Goal: Task Accomplishment & Management: Manage account settings

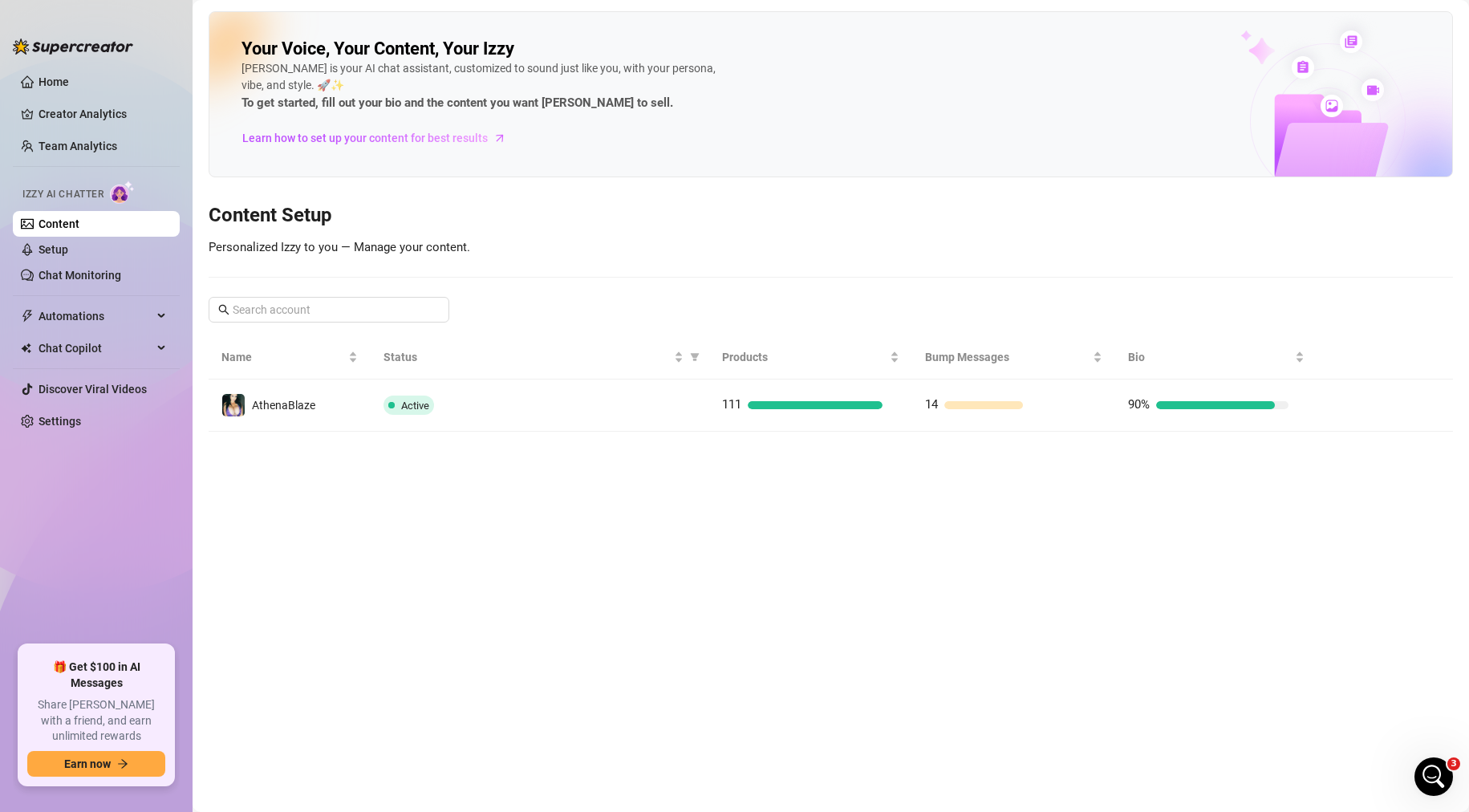
scroll to position [1197, 0]
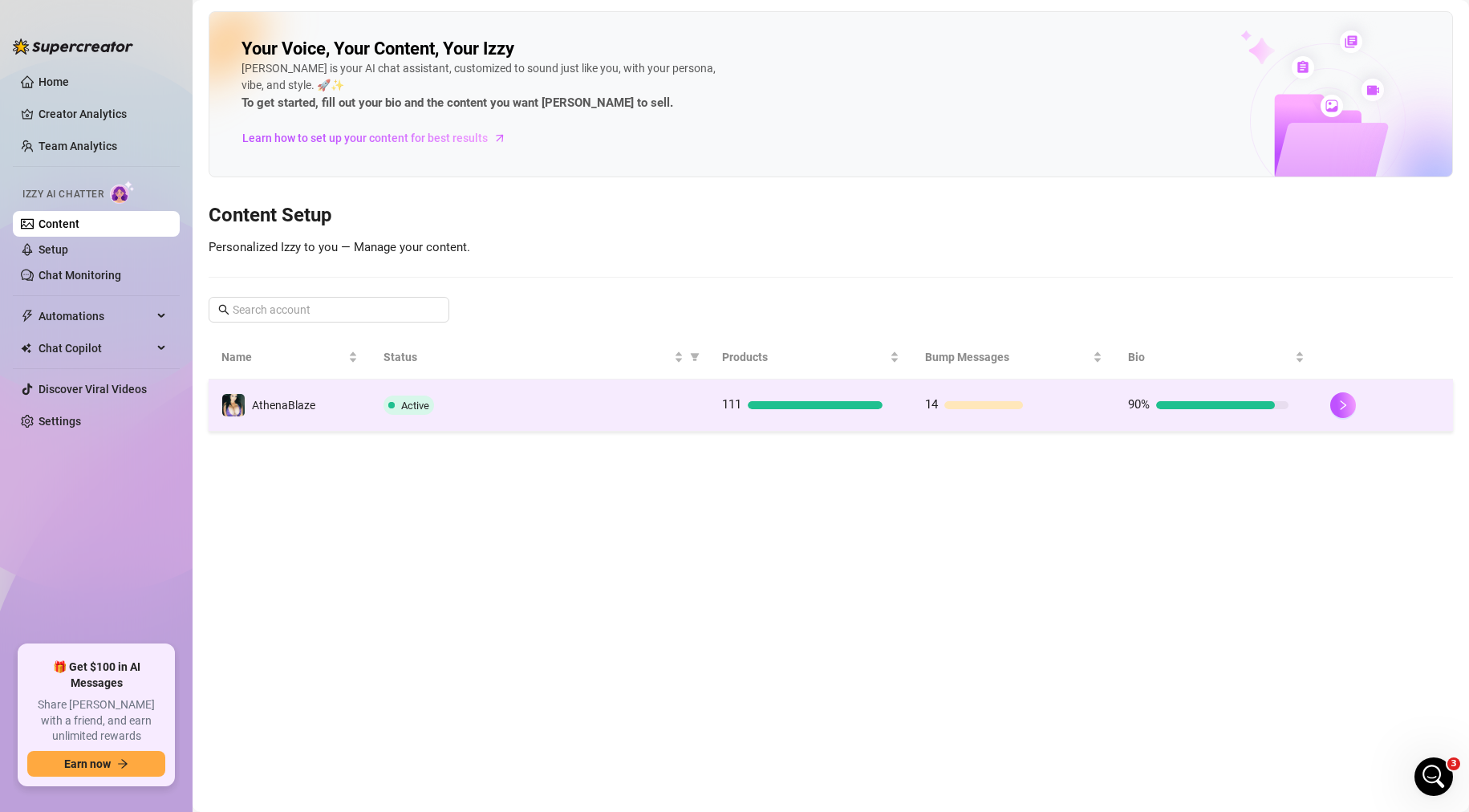
click at [678, 405] on div "Active" at bounding box center [540, 404] width 312 height 19
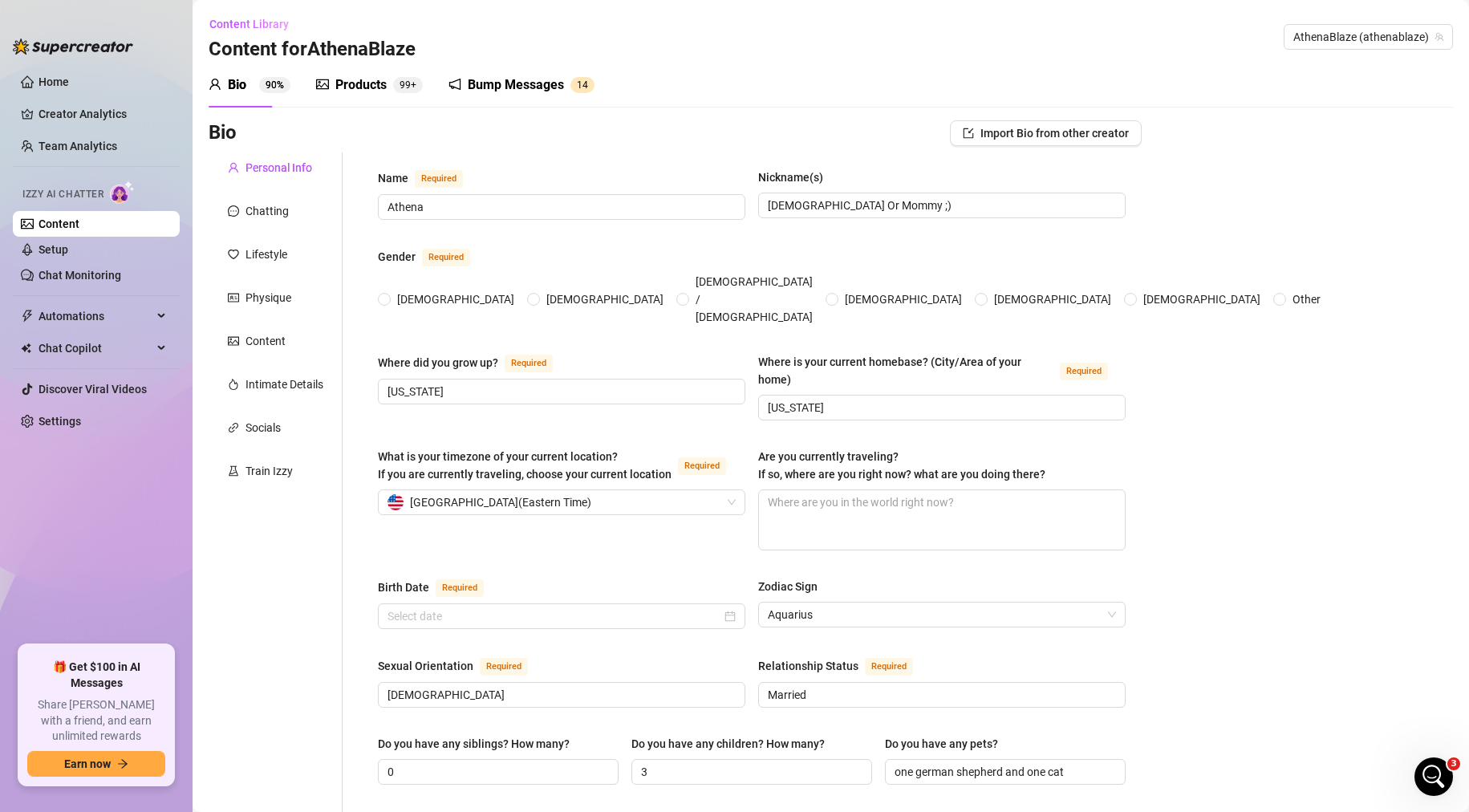
type input "Athena"
type input "[DEMOGRAPHIC_DATA] Or Mommy ;)"
type input "[US_STATE]"
type input "[DEMOGRAPHIC_DATA]"
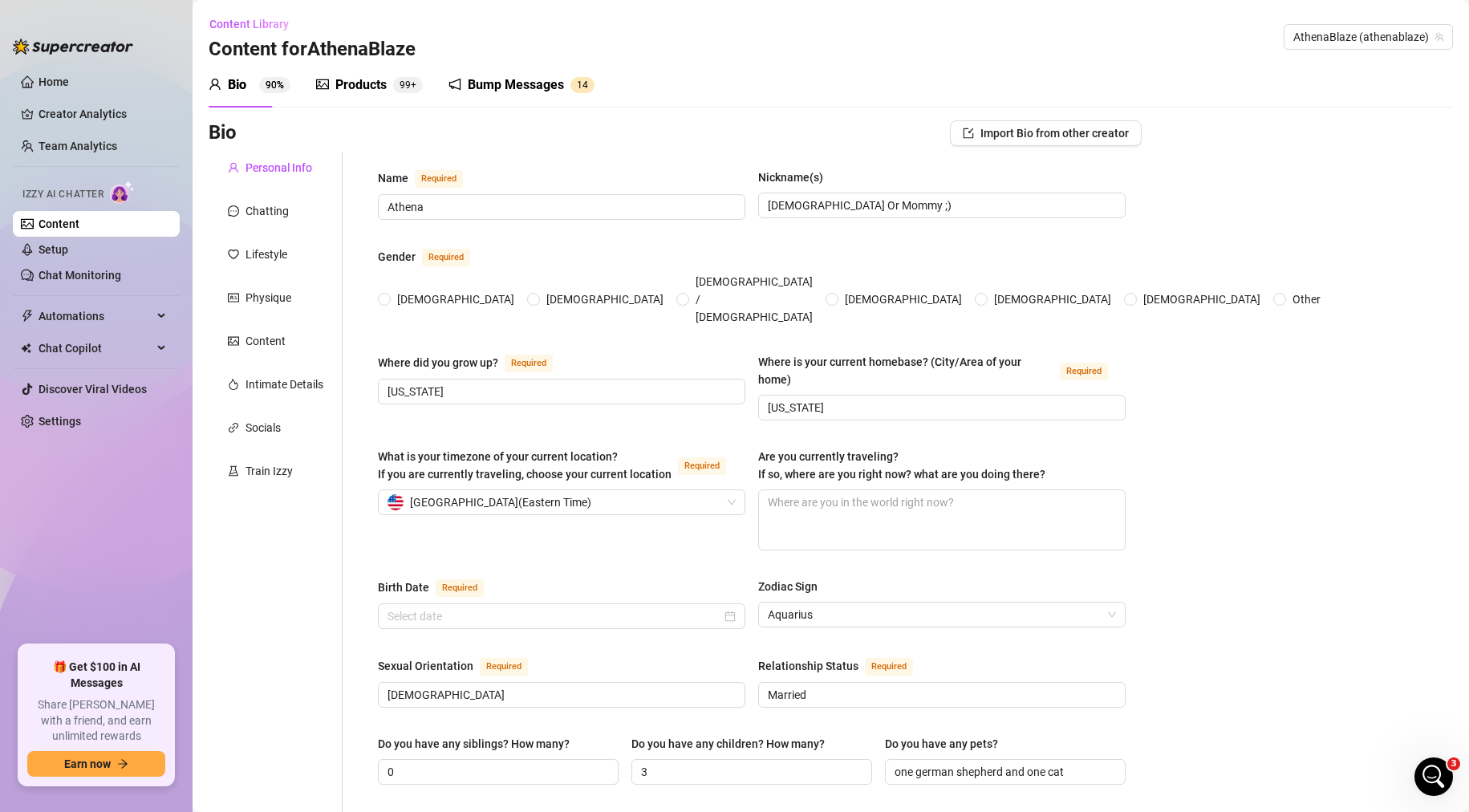
type input "Married"
type input "0"
type input "3"
type input "one german shepherd and one cat"
type input "I've been in the adult entertainment industry since [DATE], creating content & …"
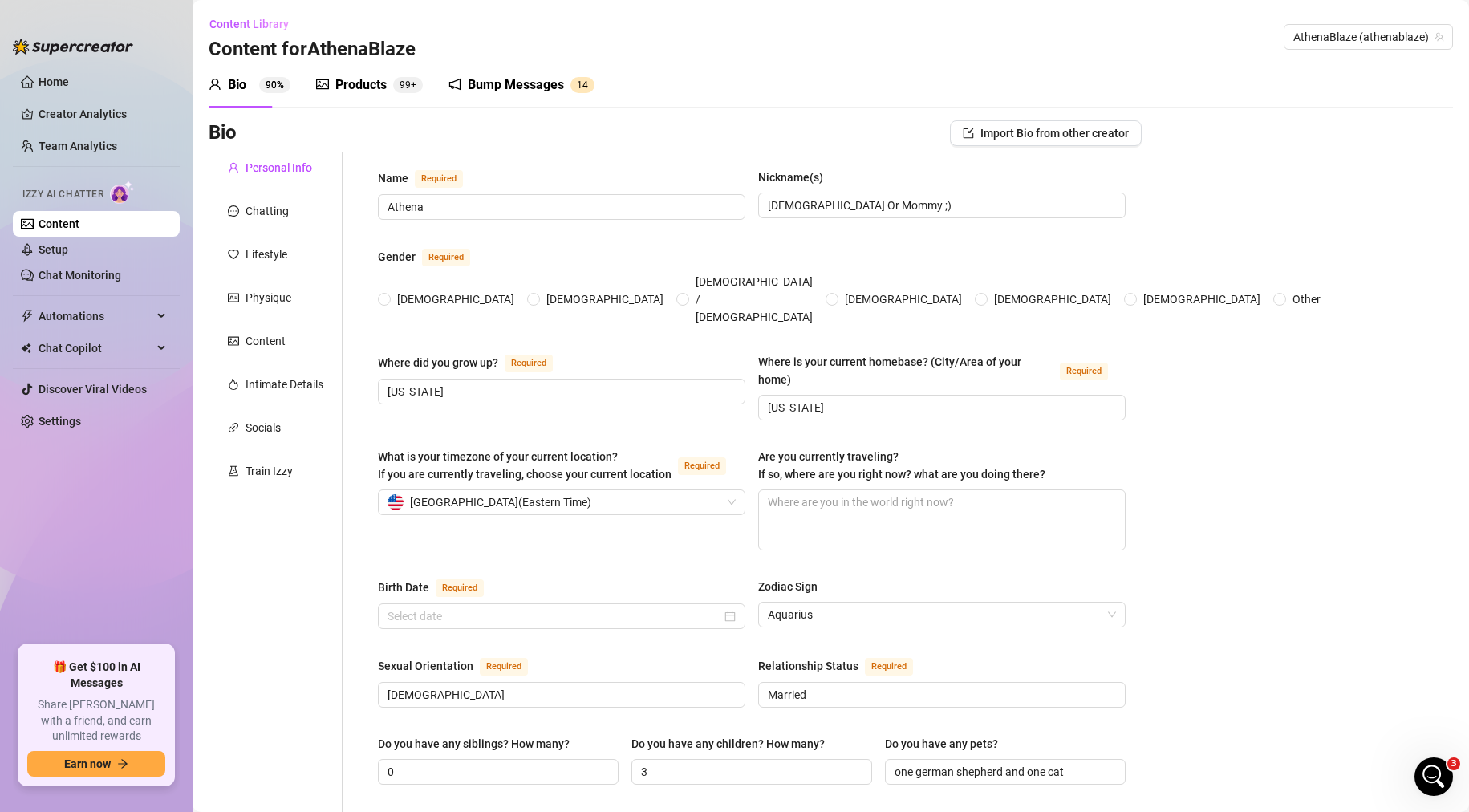
type input "Photographer, gym manager, barista & upscale restaurant waitress"
type input "High school graduate, some college"
type input "Spiritual"
type textarea "Financial freedom, peaceful & simple life, traveling the world, spending time w…"
type textarea "It's summer break right now, so it's hard for me to film customs at the moment."
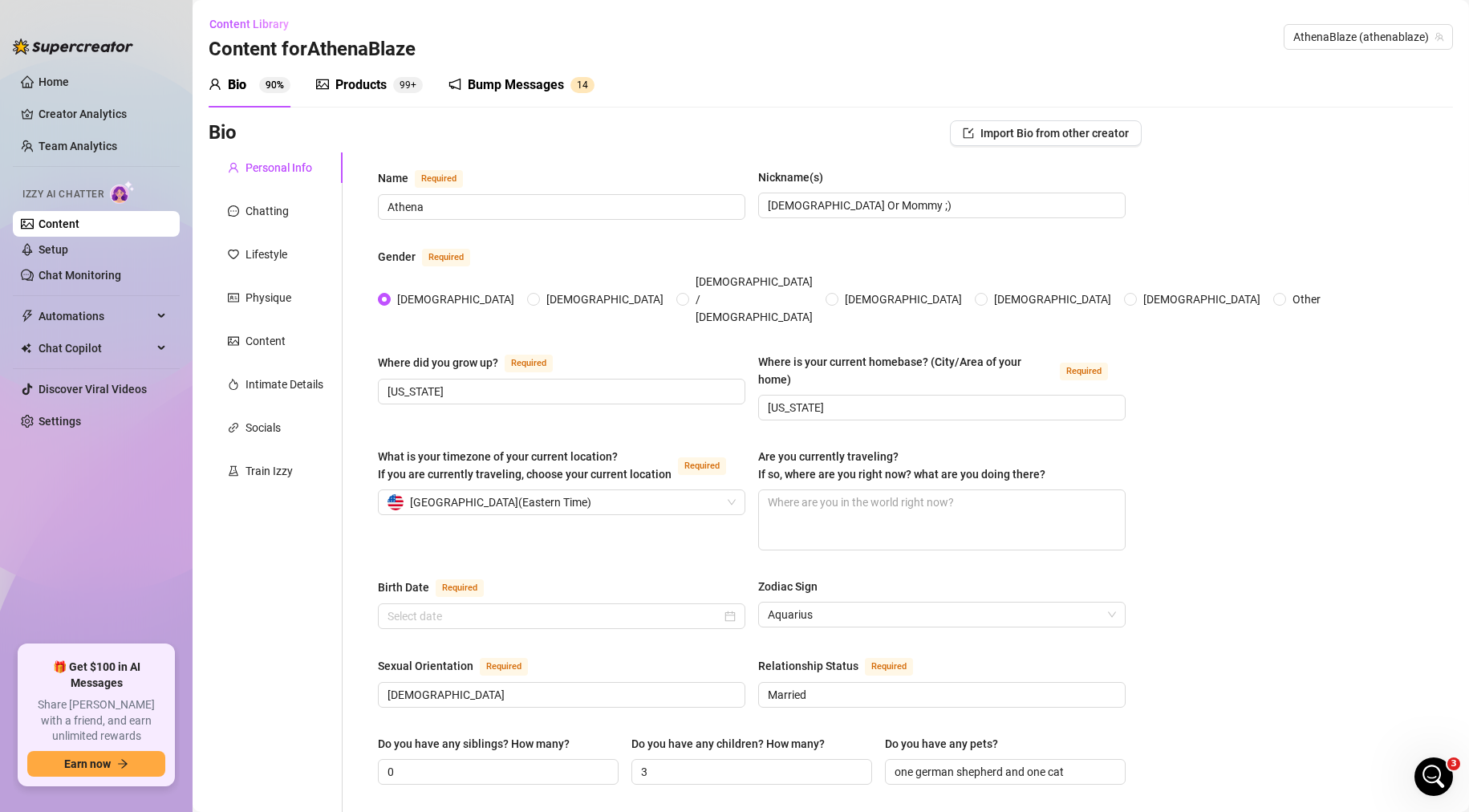
radio input "true"
type input "[DATE]"
click at [502, 86] on div "Bump Messages" at bounding box center [516, 85] width 96 height 19
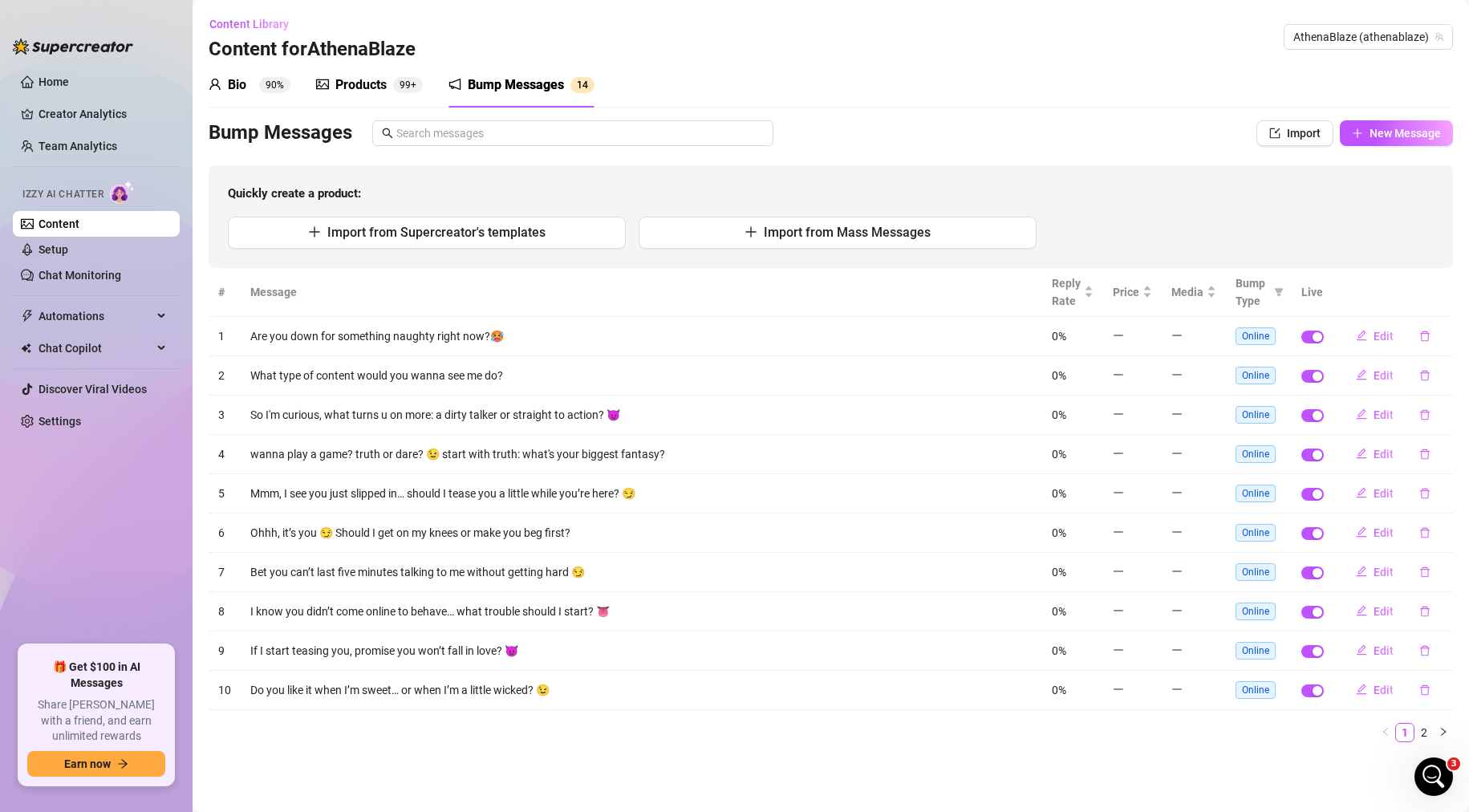
click at [240, 76] on div "Bio" at bounding box center [237, 85] width 18 height 19
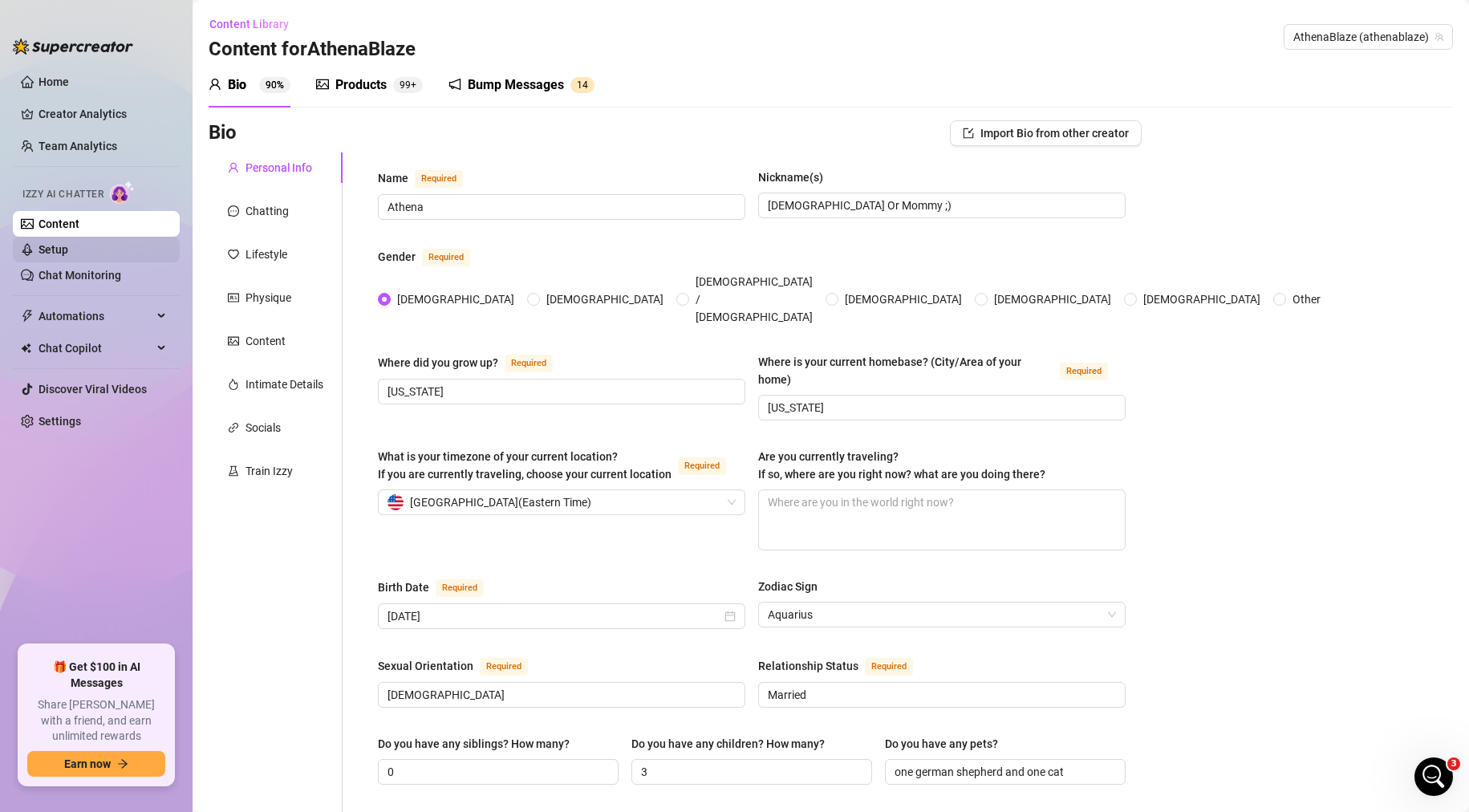
click at [68, 252] on link "Setup" at bounding box center [53, 249] width 30 height 12
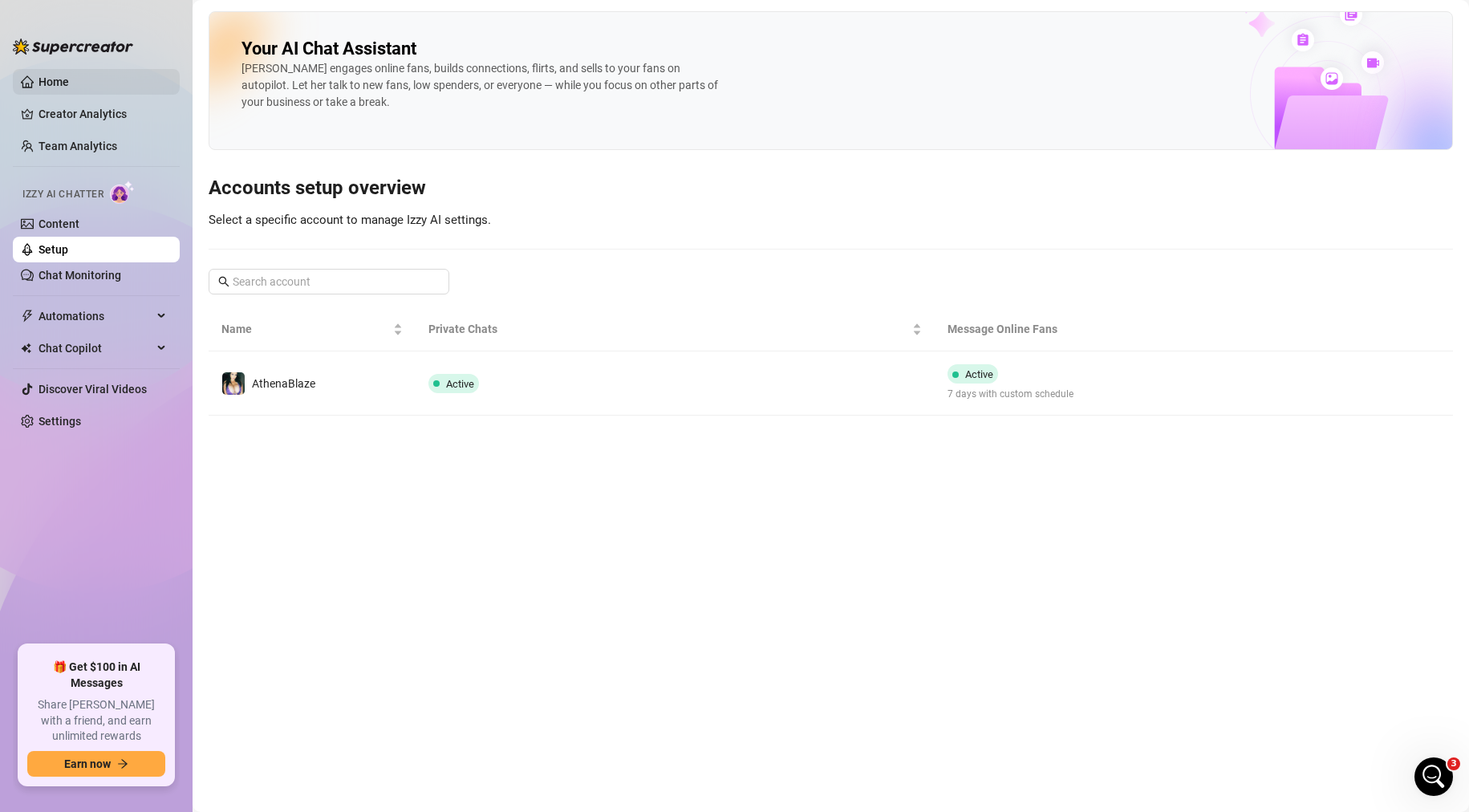
click at [69, 83] on link "Home" at bounding box center [53, 81] width 31 height 12
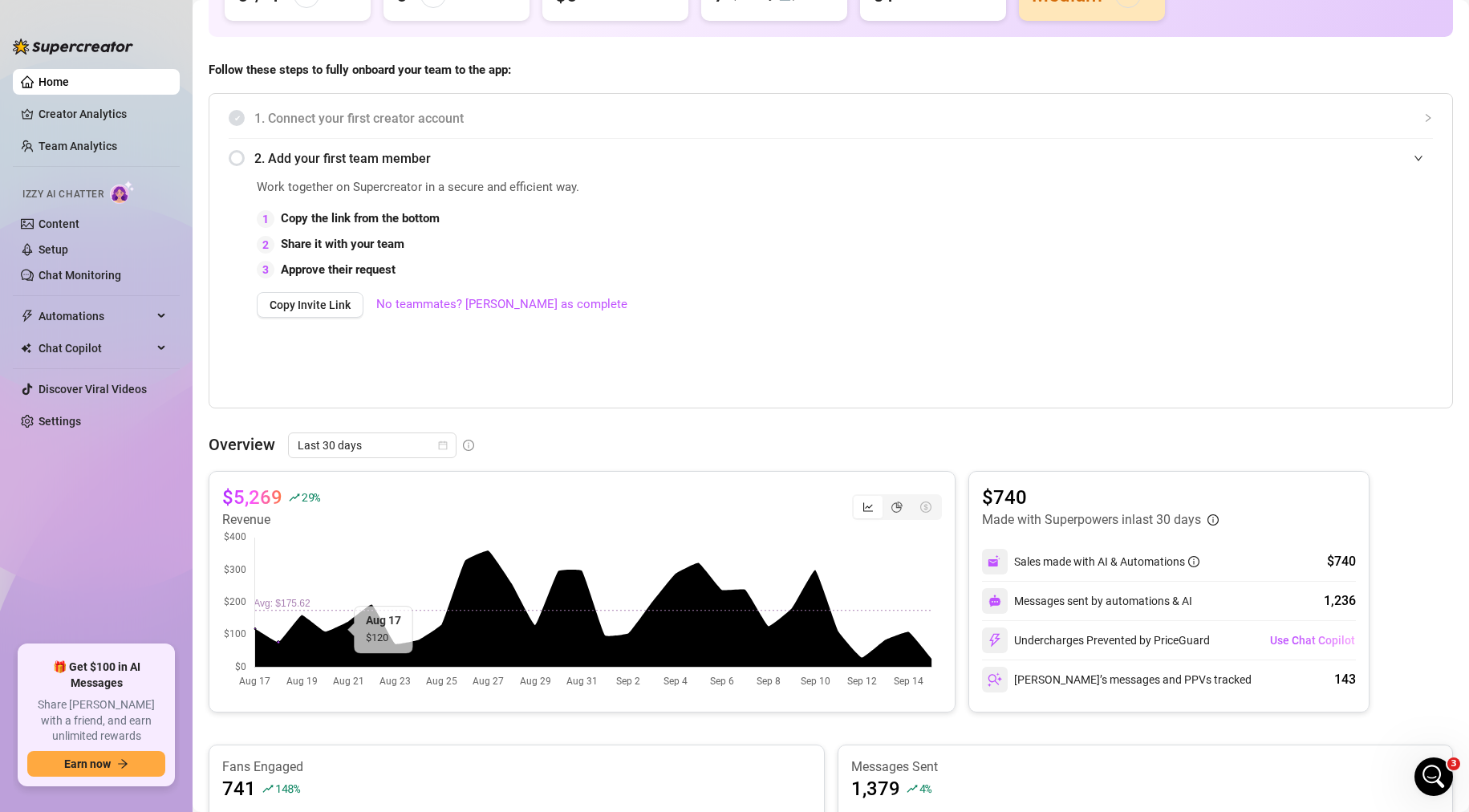
scroll to position [216, 0]
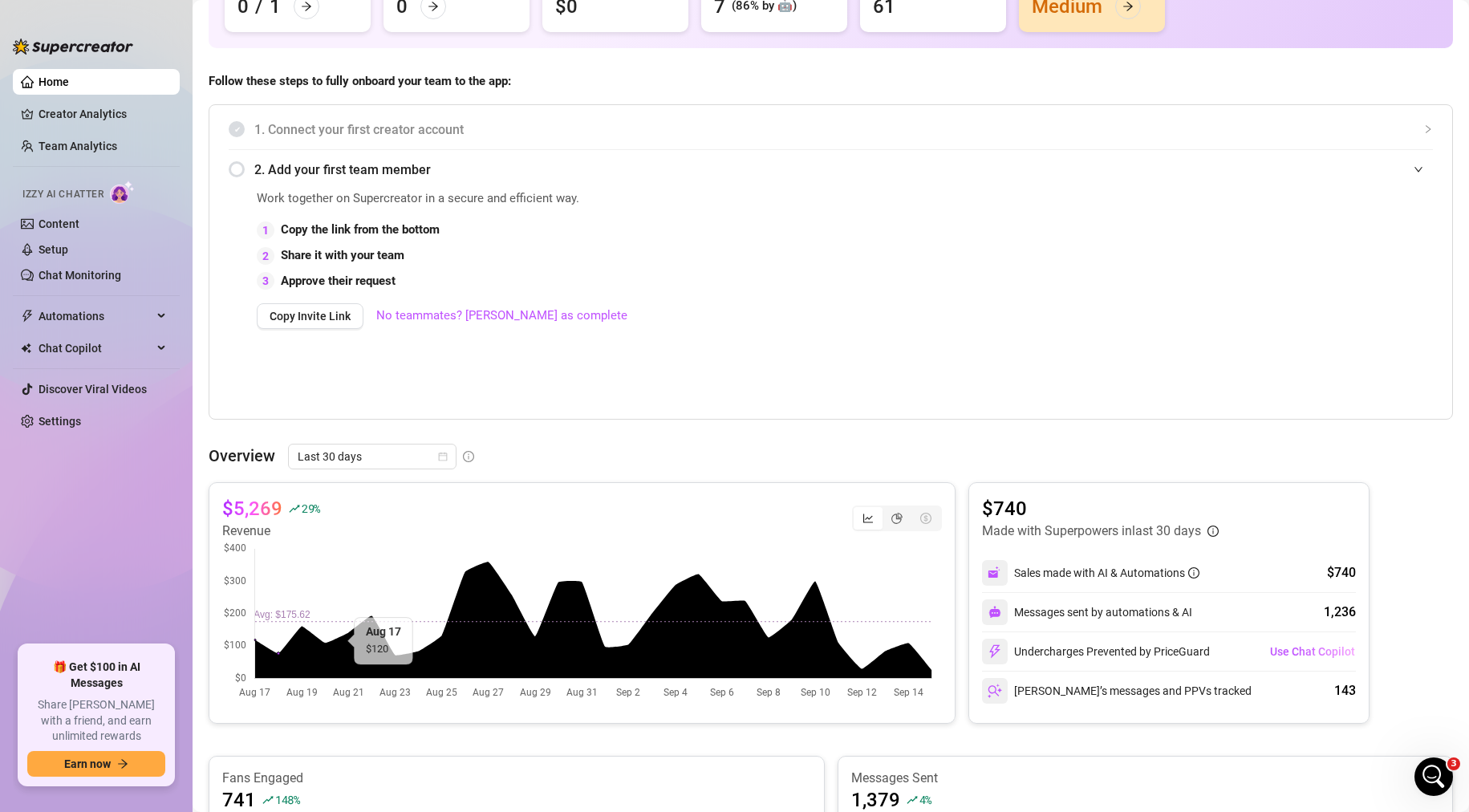
drag, startPoint x: 409, startPoint y: 439, endPoint x: 406, endPoint y: 452, distance: 13.3
click at [409, 440] on div "👋 Hey, [PERSON_NAME] Check your achievements with Supercreator 2K Creator Total…" at bounding box center [830, 560] width 1245 height 1530
click at [406, 452] on span "Last 30 days" at bounding box center [372, 456] width 149 height 24
click at [379, 491] on div "Last 24 hours" at bounding box center [371, 488] width 143 height 17
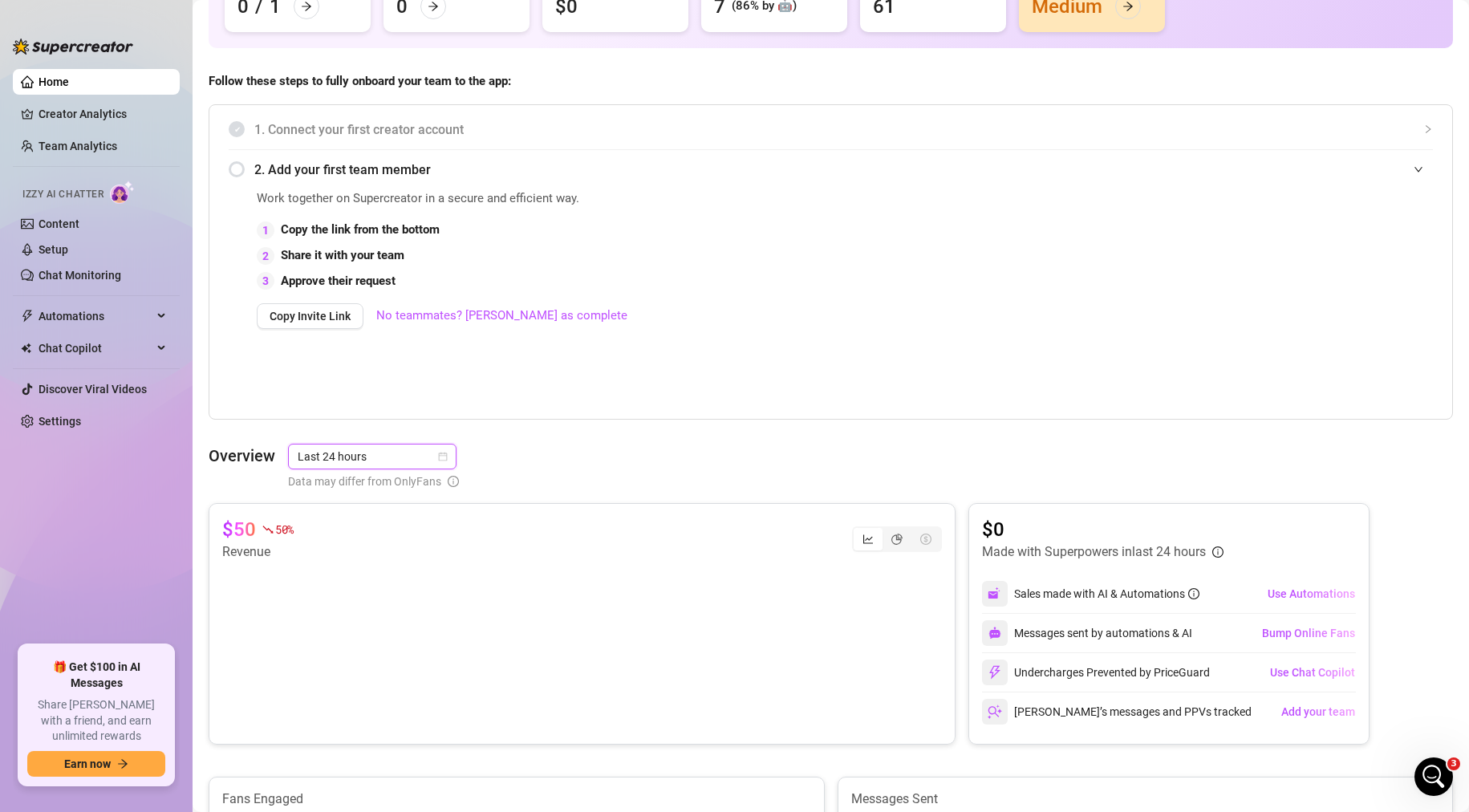
click at [698, 443] on div "Overview Last 24 hours Last 24 hours Data may differ from OnlyFans" at bounding box center [830, 467] width 1245 height 46
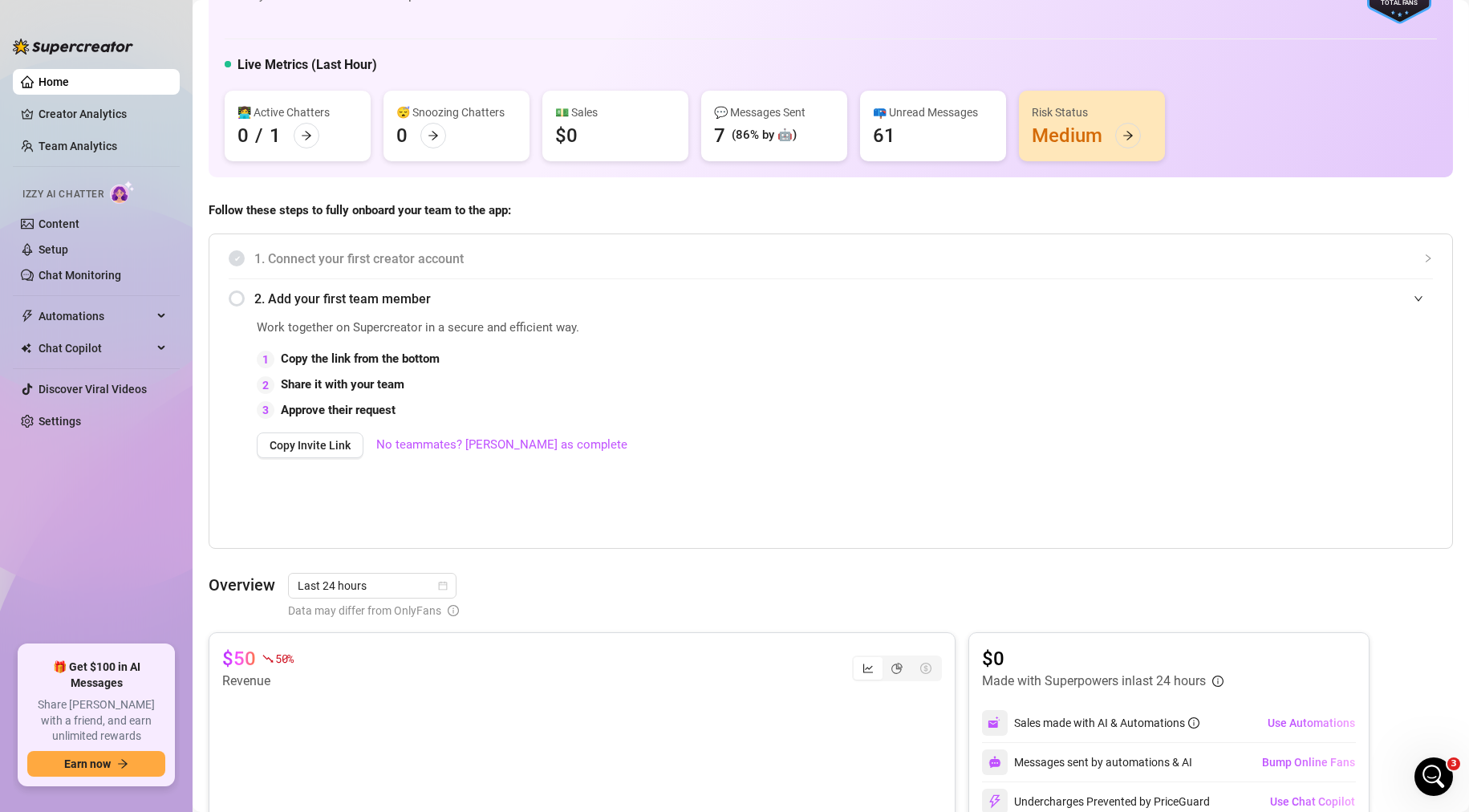
scroll to position [0, 0]
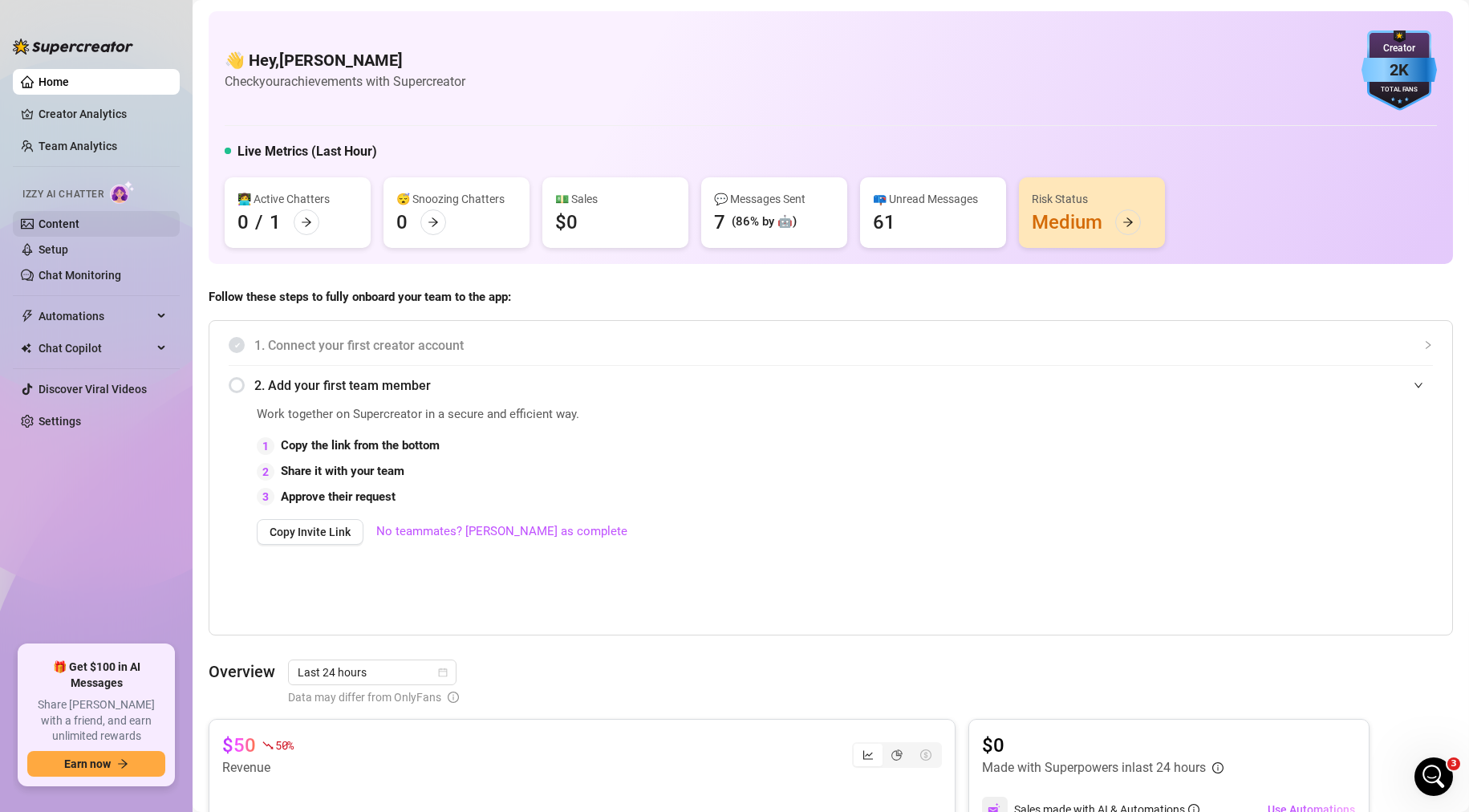
click at [66, 227] on link "Content" at bounding box center [58, 223] width 41 height 12
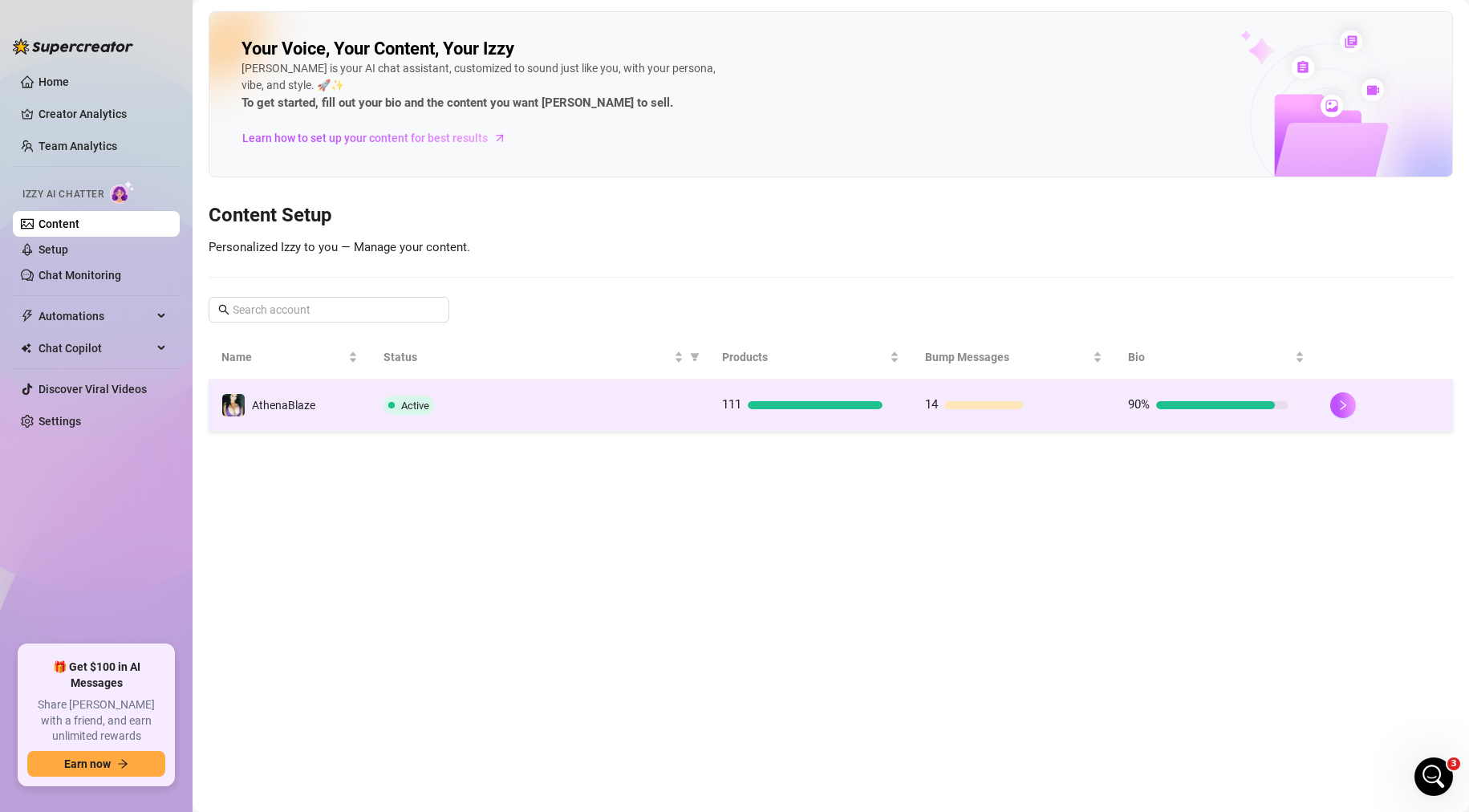
click at [624, 417] on td "Active" at bounding box center [539, 405] width 338 height 52
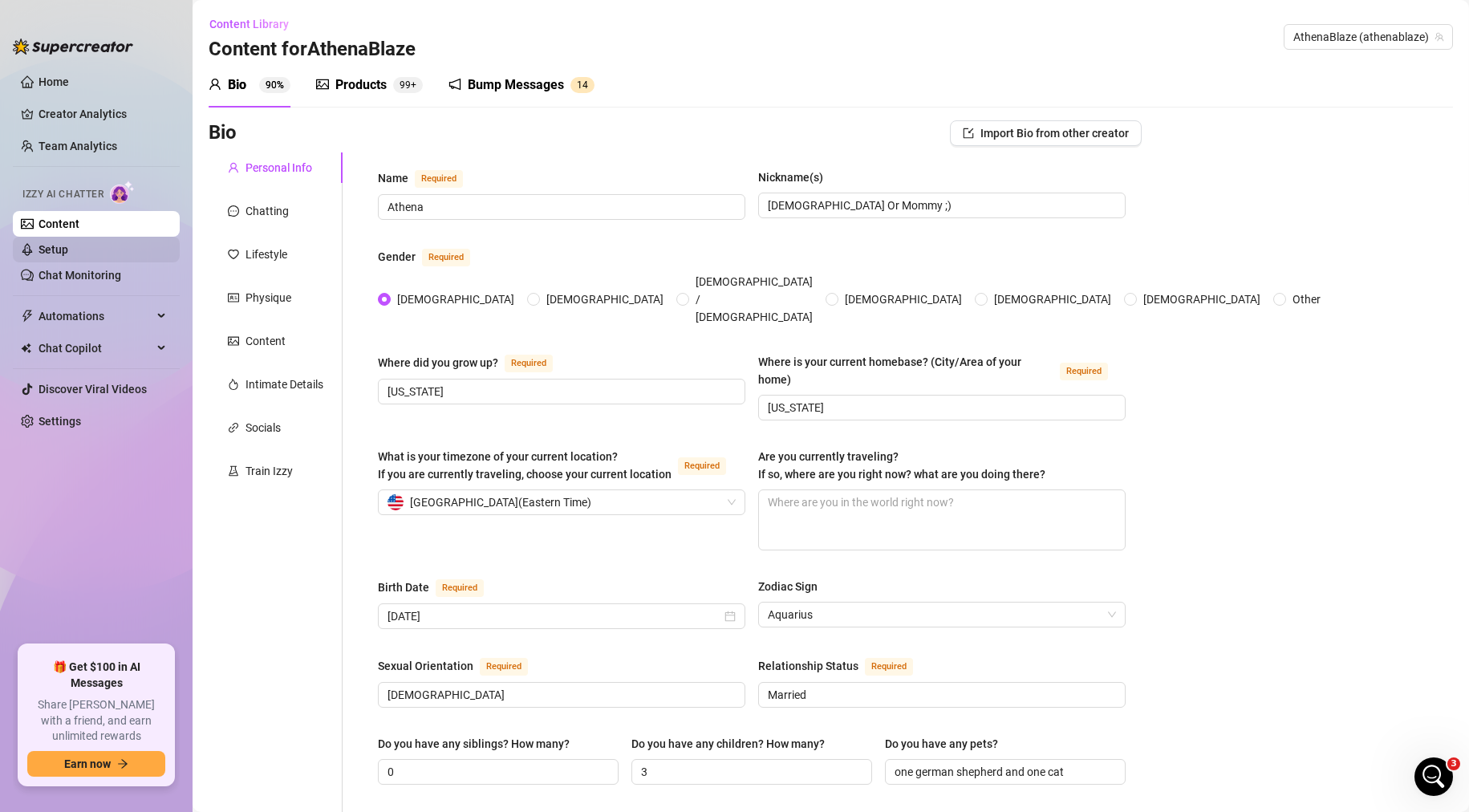
click at [68, 251] on link "Setup" at bounding box center [53, 249] width 30 height 12
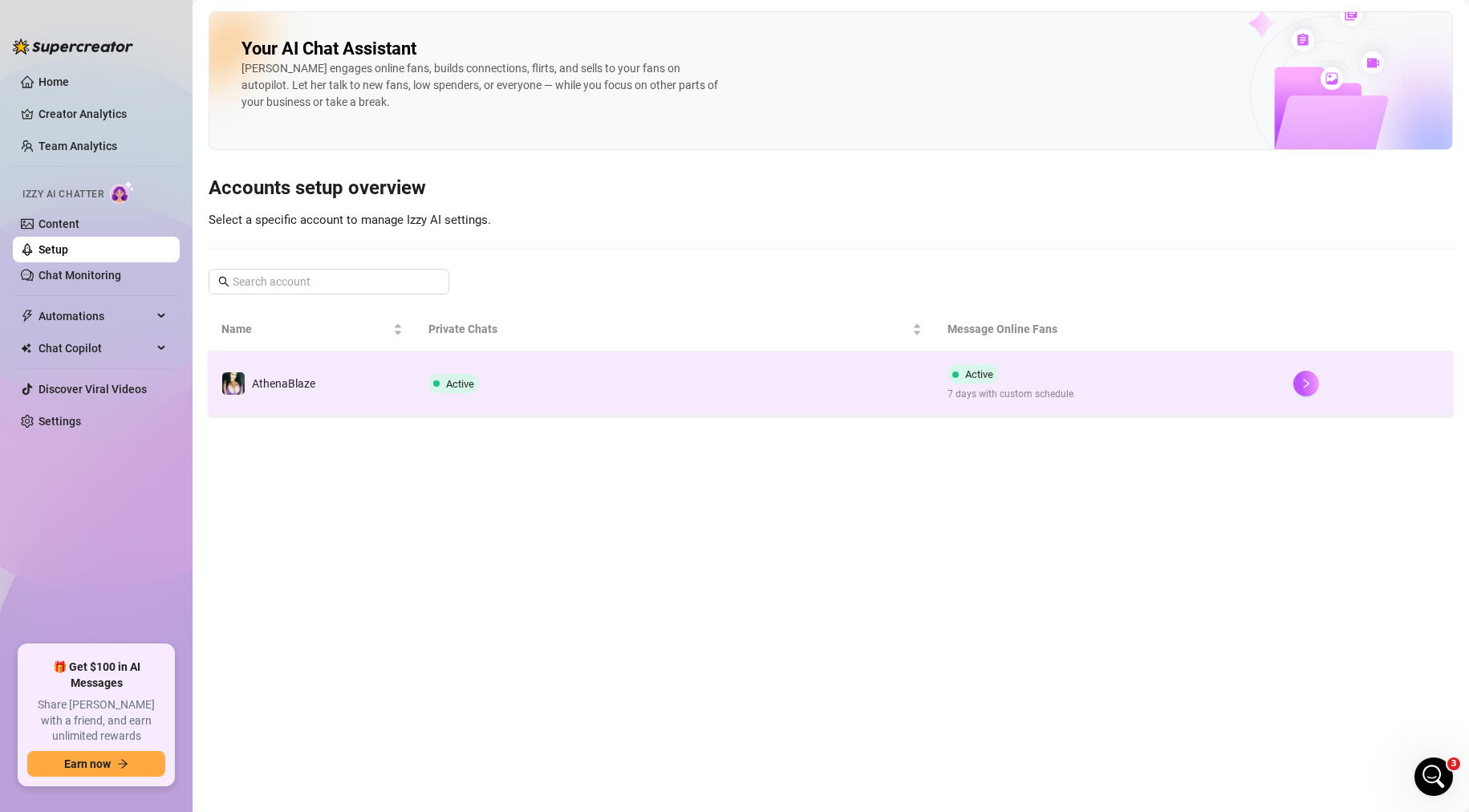
click at [569, 403] on td "Active" at bounding box center [675, 383] width 518 height 64
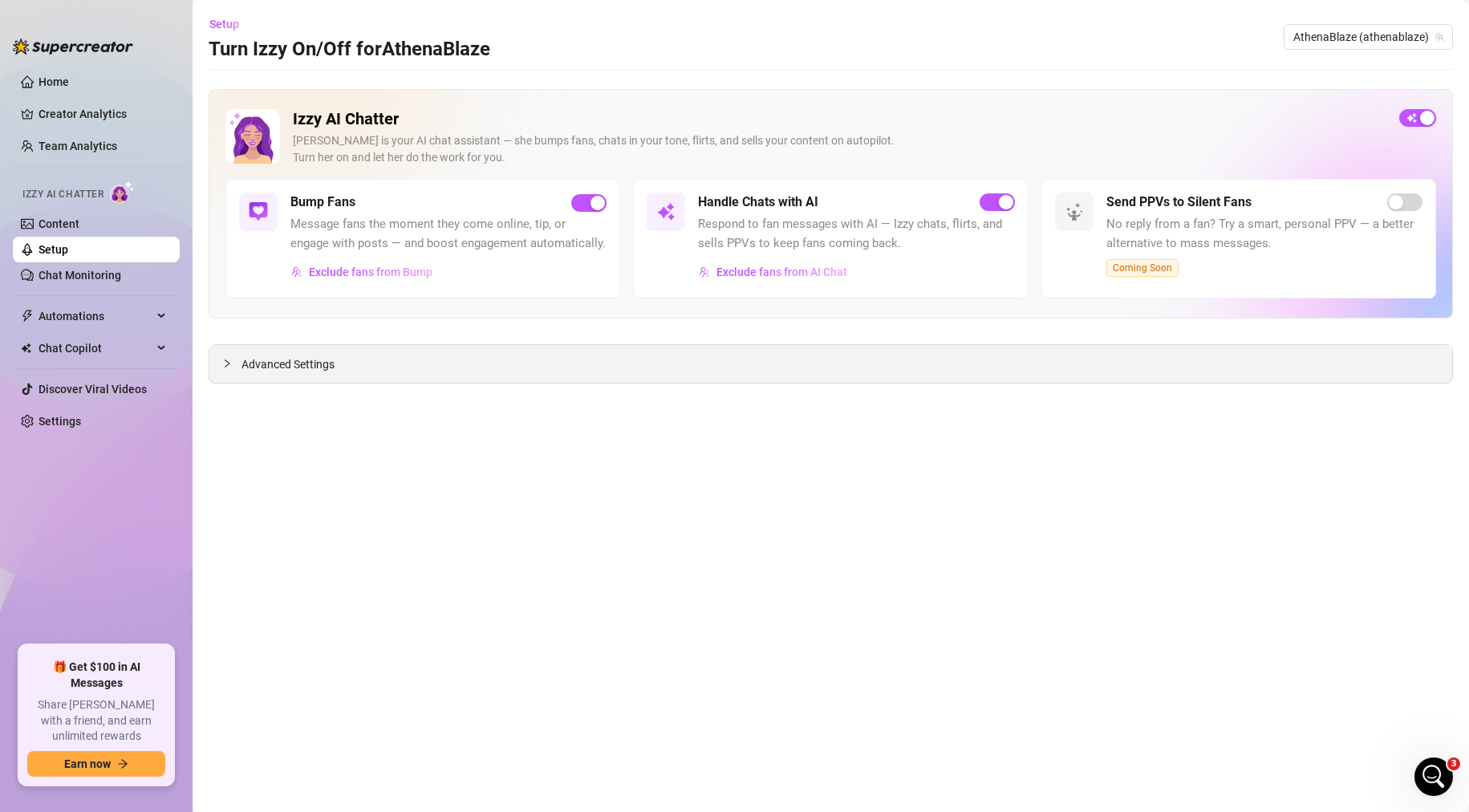
click at [290, 363] on span "Advanced Settings" at bounding box center [288, 364] width 93 height 17
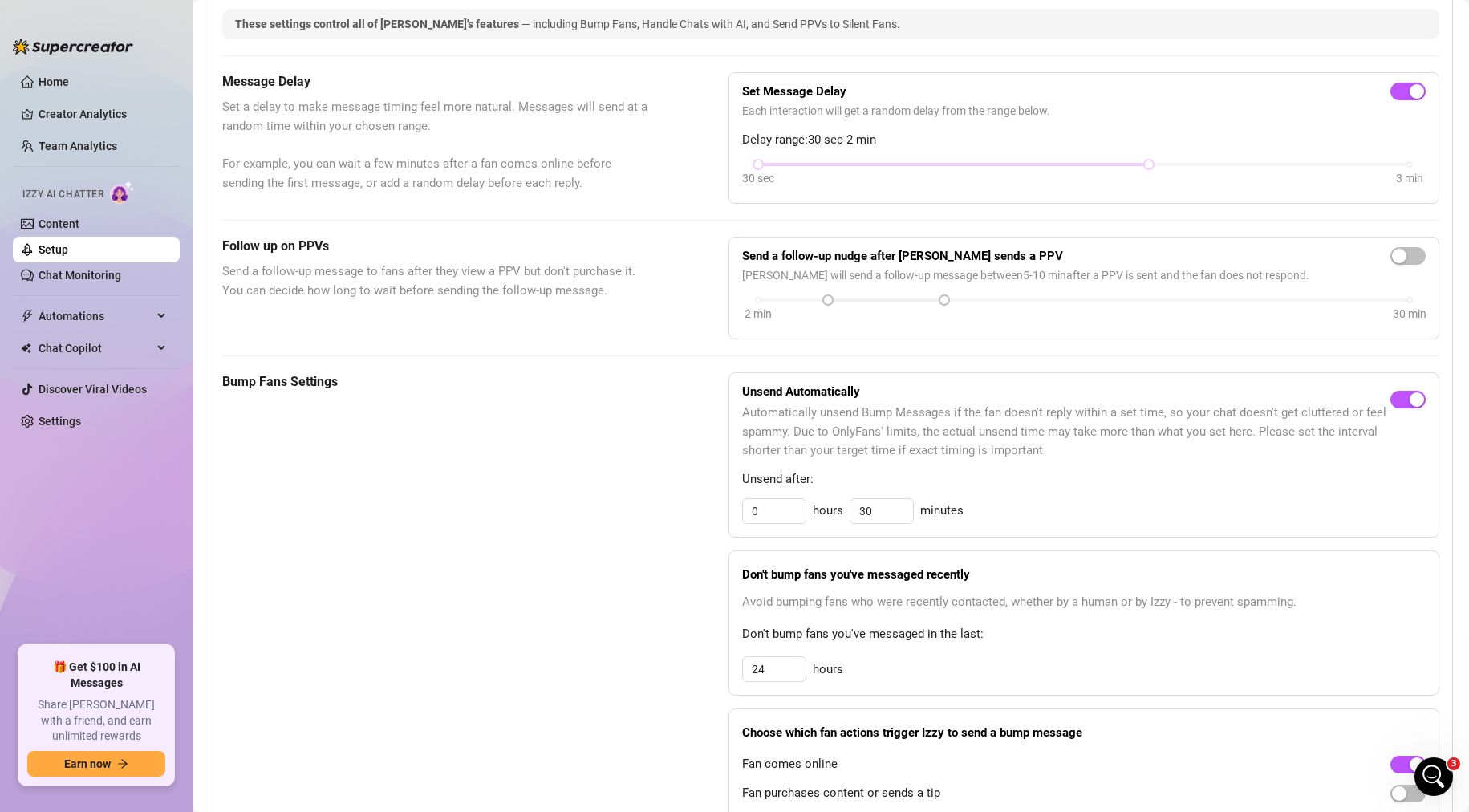
scroll to position [401, 0]
